Goal: Task Accomplishment & Management: Use online tool/utility

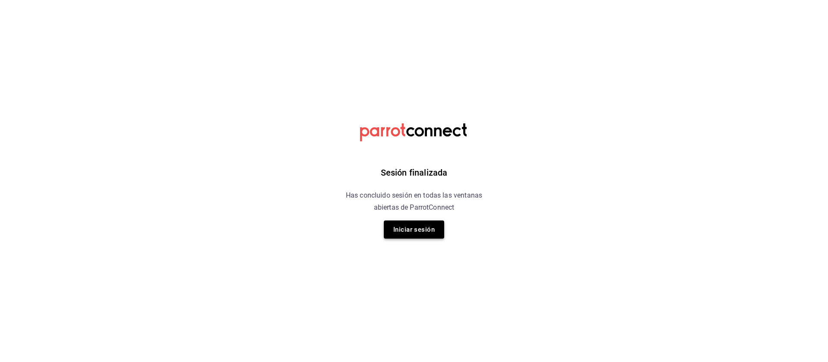
click at [415, 231] on button "Iniciar sesión" at bounding box center [414, 230] width 60 height 18
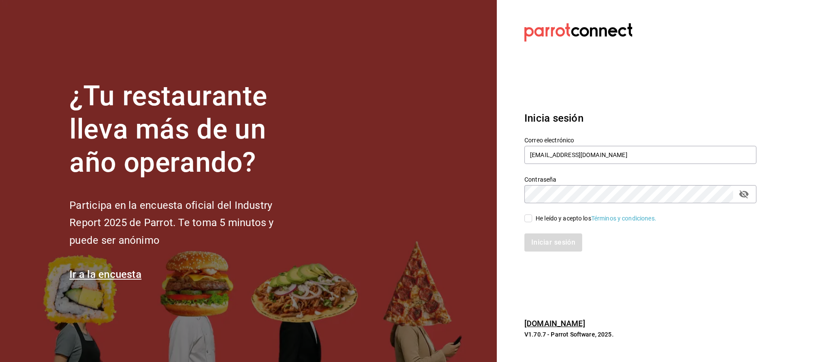
click at [529, 216] on input "He leído y acepto los Términos y condiciones." at bounding box center [529, 218] width 8 height 8
checkbox input "true"
click at [546, 239] on button "Iniciar sesión" at bounding box center [554, 242] width 59 height 18
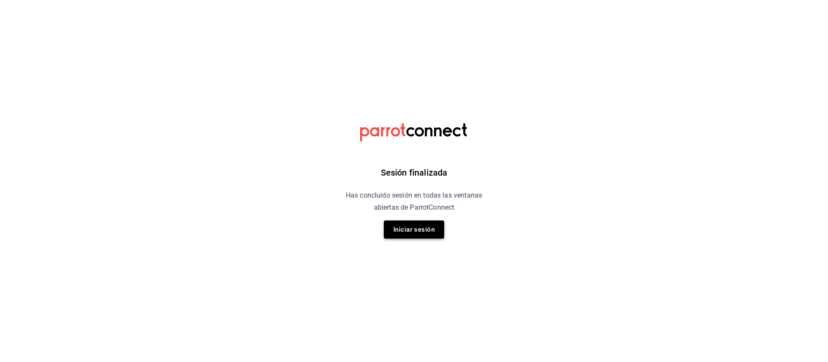
click at [406, 230] on button "Iniciar sesión" at bounding box center [414, 230] width 60 height 18
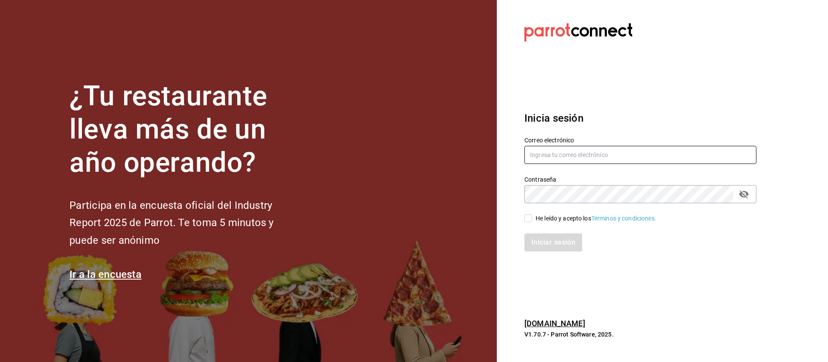
type input "[EMAIL_ADDRESS][DOMAIN_NAME]"
click at [529, 221] on input "He leído y acepto los Términos y condiciones." at bounding box center [529, 218] width 8 height 8
checkbox input "true"
click at [549, 243] on button "Iniciar sesión" at bounding box center [554, 242] width 59 height 18
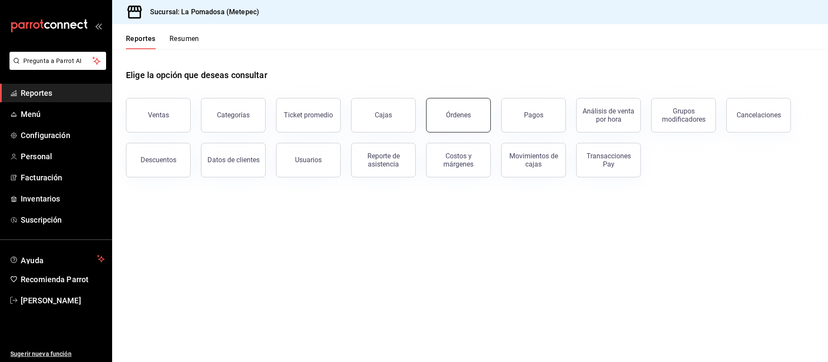
click at [451, 116] on div "Órdenes" at bounding box center [458, 115] width 25 height 8
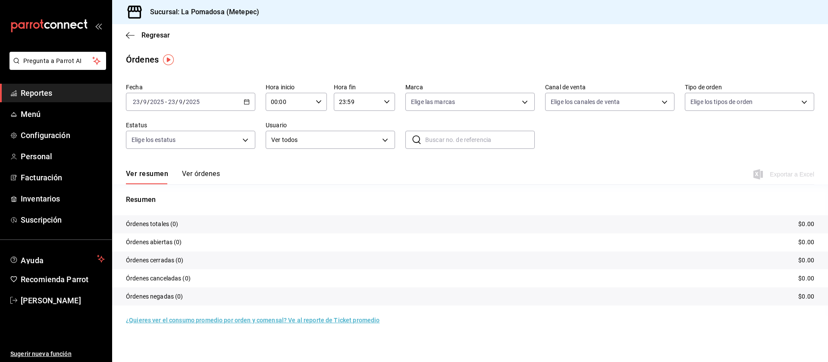
click at [246, 103] on icon "button" at bounding box center [247, 102] width 6 height 6
click at [177, 228] on span "Rango de fechas" at bounding box center [166, 225] width 67 height 9
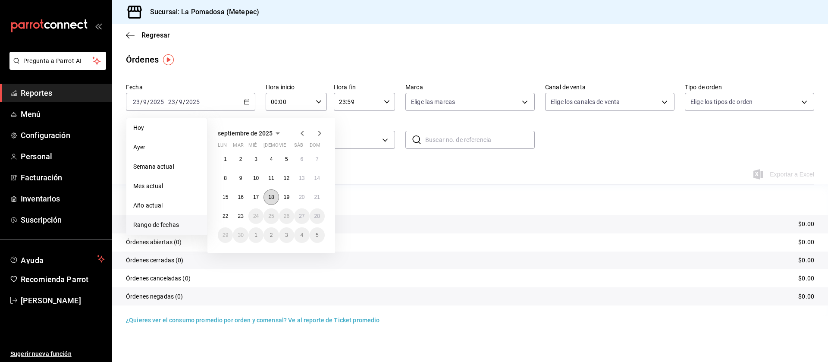
click at [268, 196] on abbr "18" at bounding box center [271, 197] width 6 height 6
click at [317, 195] on abbr "21" at bounding box center [318, 197] width 6 height 6
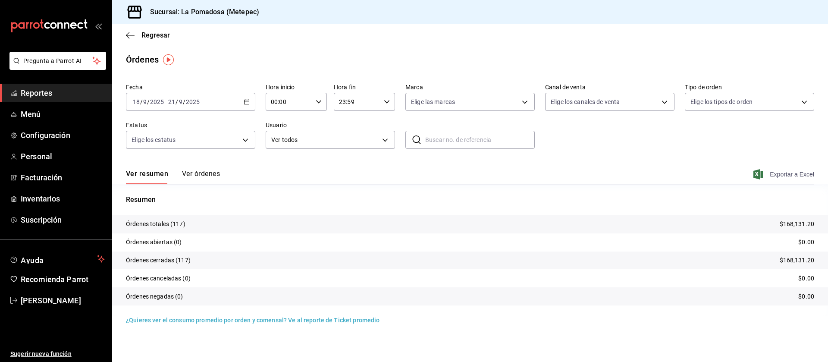
click at [783, 170] on span "Exportar a Excel" at bounding box center [785, 174] width 59 height 10
